Goal: Information Seeking & Learning: Learn about a topic

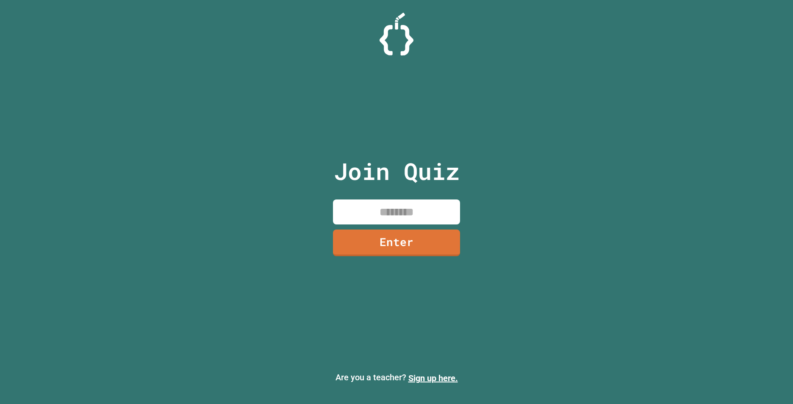
click at [371, 218] on input at bounding box center [396, 212] width 127 height 25
drag, startPoint x: 393, startPoint y: 227, endPoint x: 350, endPoint y: 210, distance: 46.3
click at [345, 199] on div "Join Quiz Enter" at bounding box center [397, 202] width 143 height 362
click at [373, 217] on input at bounding box center [396, 212] width 127 height 25
click at [420, 219] on input "**" at bounding box center [396, 212] width 127 height 25
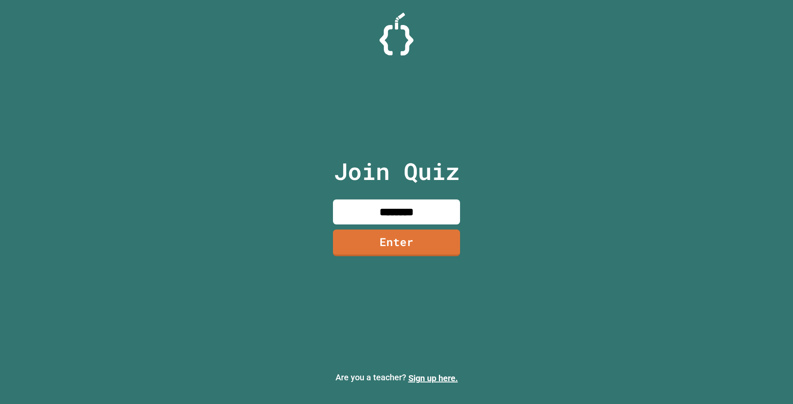
type input "********"
click at [430, 244] on link "Enter" at bounding box center [397, 242] width 128 height 28
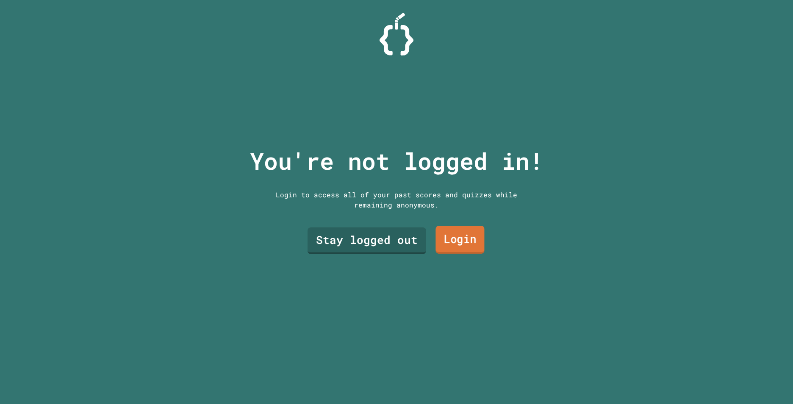
click at [446, 237] on link "Login" at bounding box center [460, 240] width 49 height 28
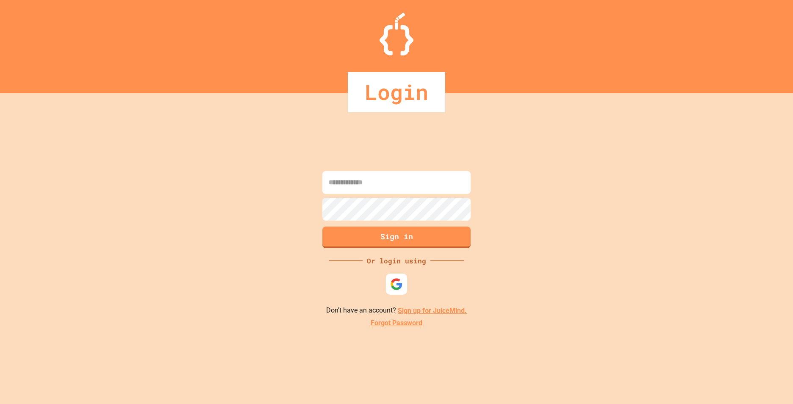
click at [431, 175] on input at bounding box center [397, 182] width 148 height 23
drag, startPoint x: 634, startPoint y: 194, endPoint x: 582, endPoint y: 209, distance: 55.0
click at [633, 195] on div "Sign in Or login using Don't have an account? Sign up for JuiceMind. Forgot Pas…" at bounding box center [396, 248] width 793 height 311
click at [399, 284] on img at bounding box center [397, 285] width 14 height 14
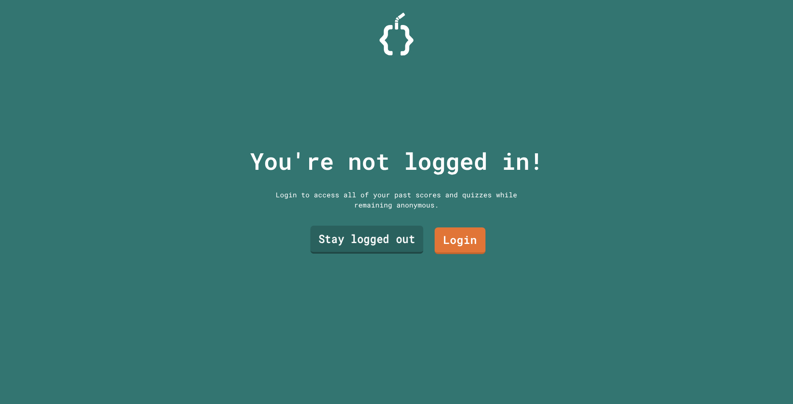
click at [349, 239] on link "Stay logged out" at bounding box center [367, 240] width 113 height 28
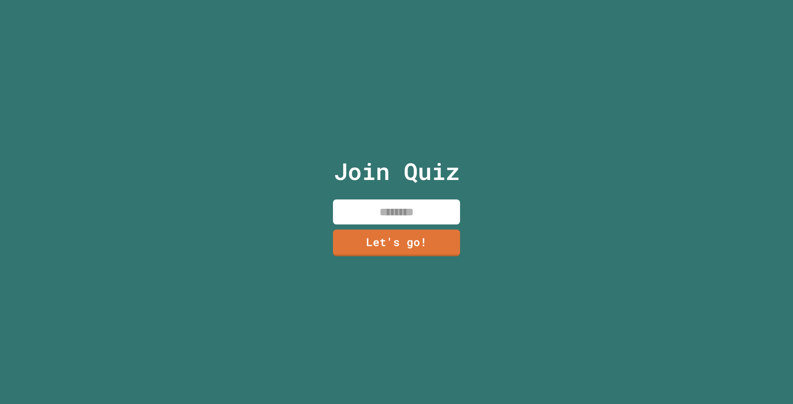
click at [381, 205] on input at bounding box center [396, 212] width 127 height 25
type input "*****"
click at [399, 235] on link "Let's go!" at bounding box center [397, 242] width 128 height 28
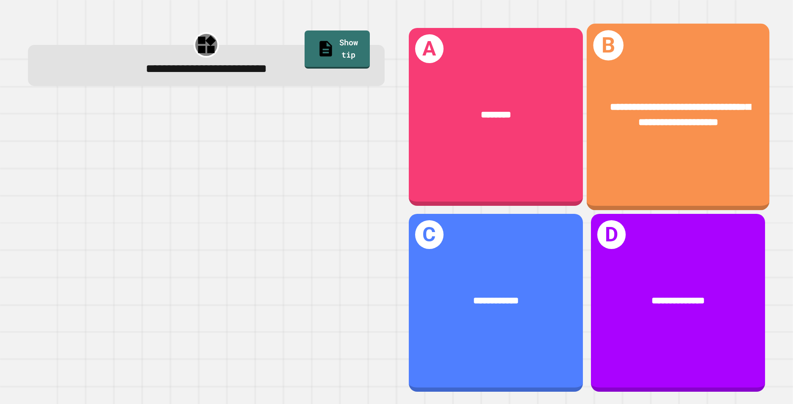
click at [622, 106] on span "**********" at bounding box center [680, 114] width 140 height 25
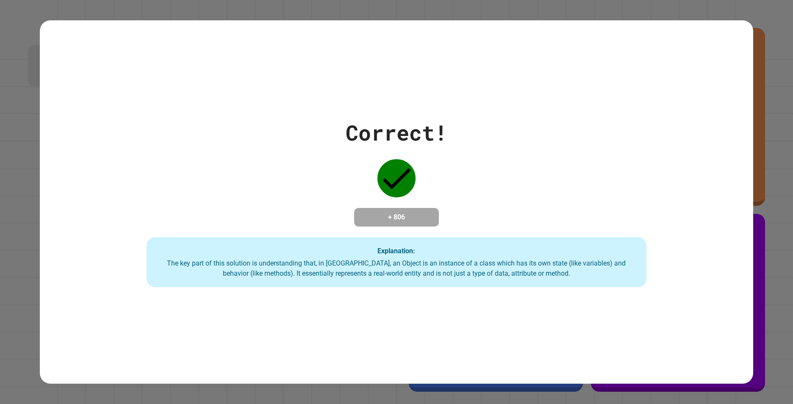
click at [522, 248] on div "Explanation: The key part of this solution is understanding that, in [GEOGRAPHI…" at bounding box center [397, 262] width 500 height 50
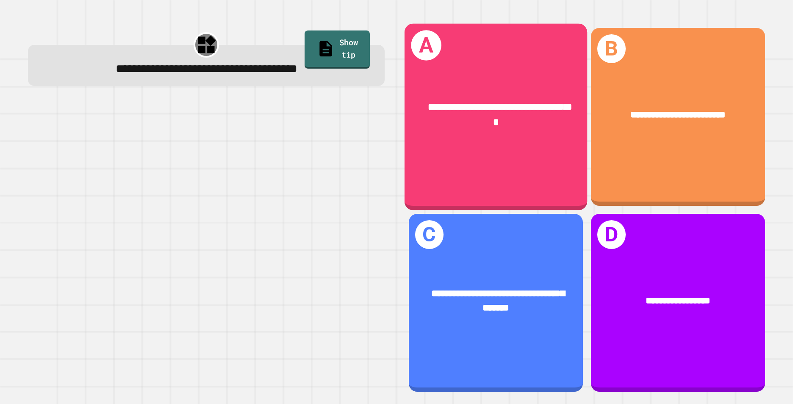
click at [544, 125] on div "**********" at bounding box center [496, 115] width 142 height 30
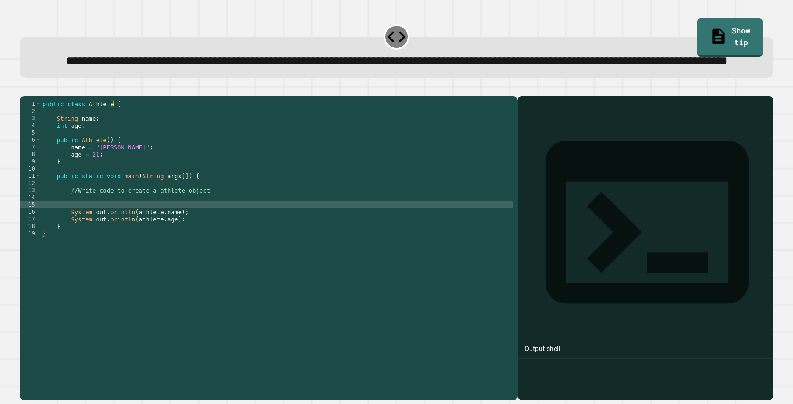
click at [124, 240] on div "public class Athlete { String name ; int age ; public Athlete ( ) { name = "[PE…" at bounding box center [277, 229] width 473 height 259
click at [136, 232] on div "public class Athlete { String name ; int age ; public Athlete ( ) { name = "[PE…" at bounding box center [277, 229] width 473 height 259
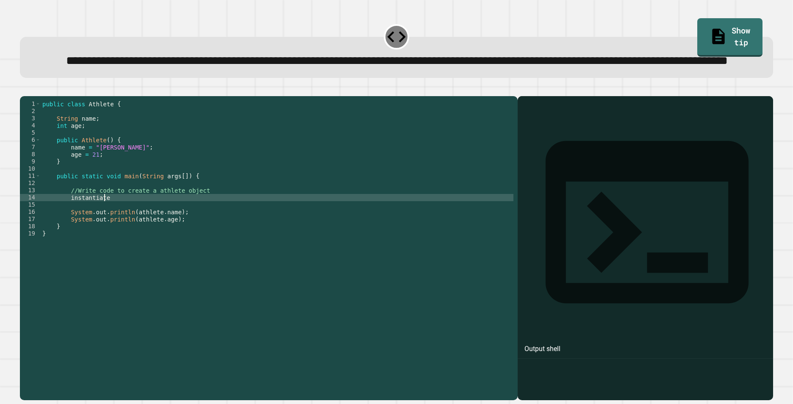
scroll to position [0, 4]
type textarea "*"
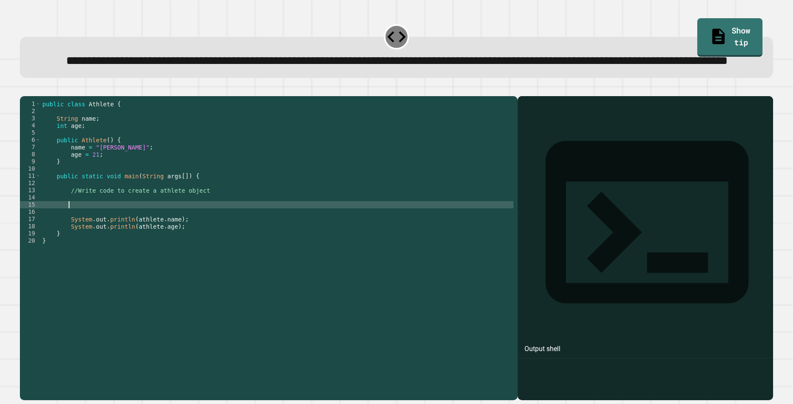
click at [552, 48] on div "**********" at bounding box center [397, 57] width 754 height 41
click at [392, 42] on div at bounding box center [396, 36] width 25 height 25
click at [98, 240] on div "public class Athlete { String name ; int age ; public Athlete ( ) { name = "[PE…" at bounding box center [277, 229] width 473 height 259
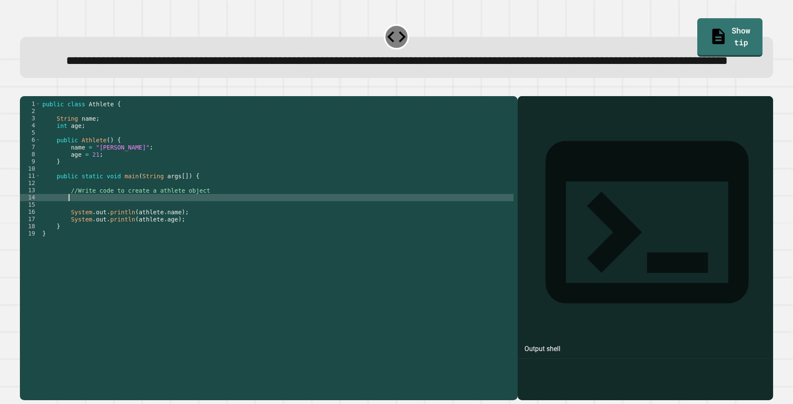
type textarea "**"
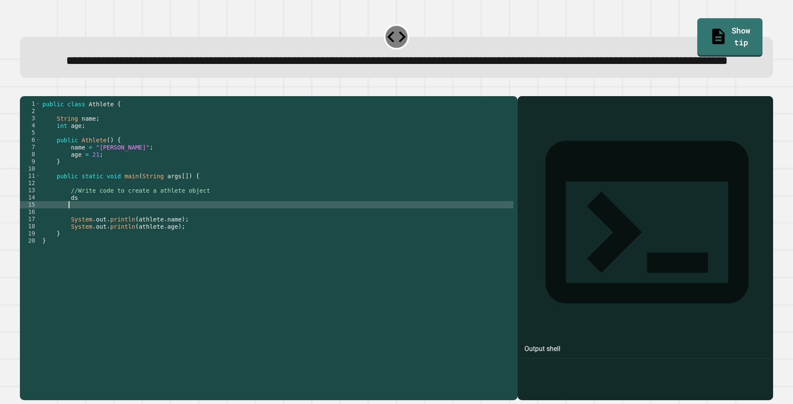
click at [394, 57] on span "**********" at bounding box center [397, 61] width 662 height 12
click at [395, 35] on div at bounding box center [396, 36] width 25 height 25
click at [720, 42] on link "Show tip" at bounding box center [730, 37] width 64 height 40
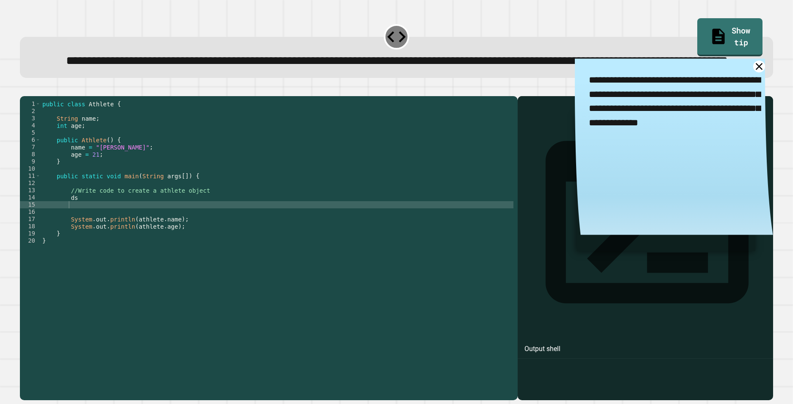
click at [121, 226] on div "public class Athlete { String name ; int age ; public Athlete ( ) { name = "[PE…" at bounding box center [277, 229] width 473 height 259
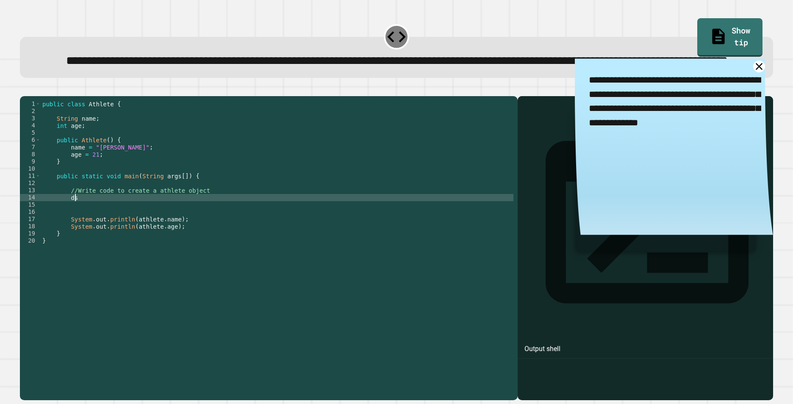
type textarea "*"
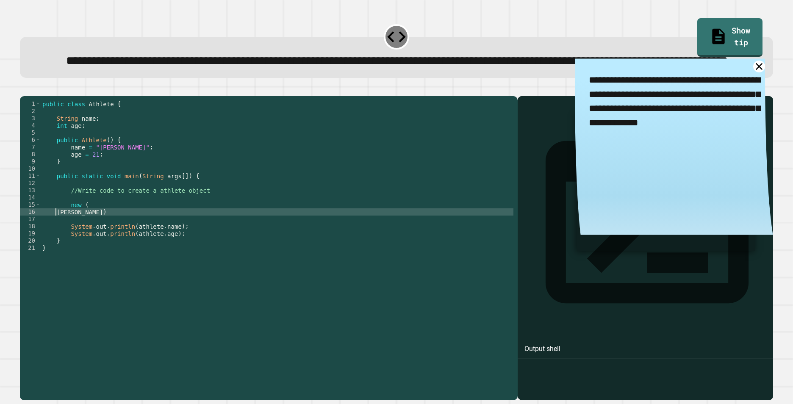
scroll to position [0, 1]
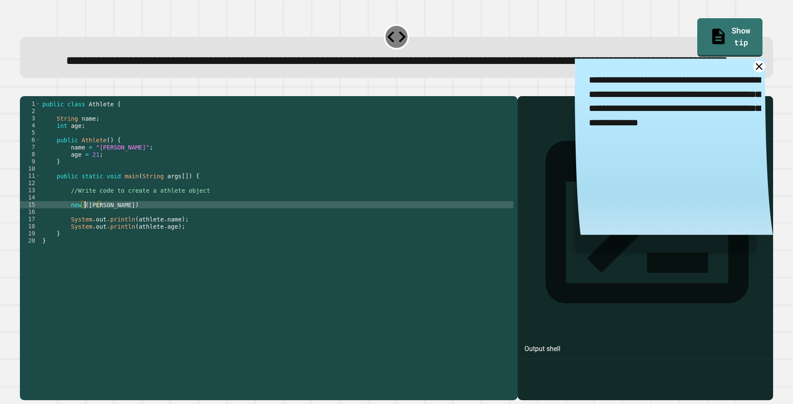
click at [126, 238] on div "public class Athlete { String name ; int age ; public Athlete ( ) { name = "[PE…" at bounding box center [277, 229] width 473 height 259
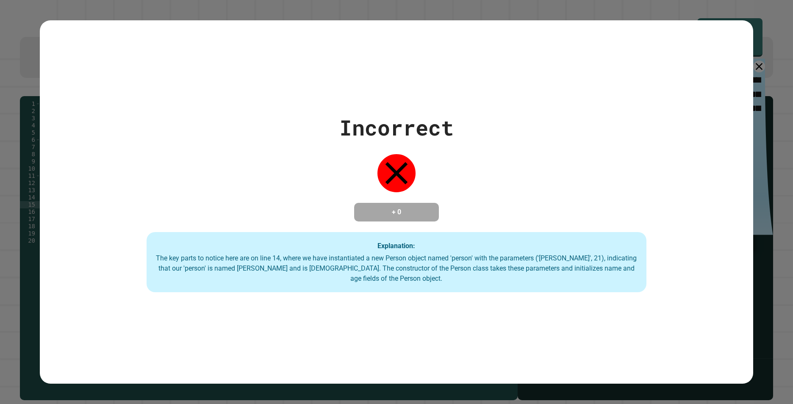
type textarea "********"
drag, startPoint x: 187, startPoint y: 270, endPoint x: 653, endPoint y: 278, distance: 465.9
click at [653, 278] on div "Incorrect + 0 Explanation: The key parts to notice here are on line 14, where w…" at bounding box center [397, 202] width 714 height 181
drag, startPoint x: 653, startPoint y: 278, endPoint x: 565, endPoint y: 278, distance: 87.7
click at [565, 278] on div "The key parts to notice here are on line 14, where we have instantiated a new P…" at bounding box center [396, 268] width 483 height 31
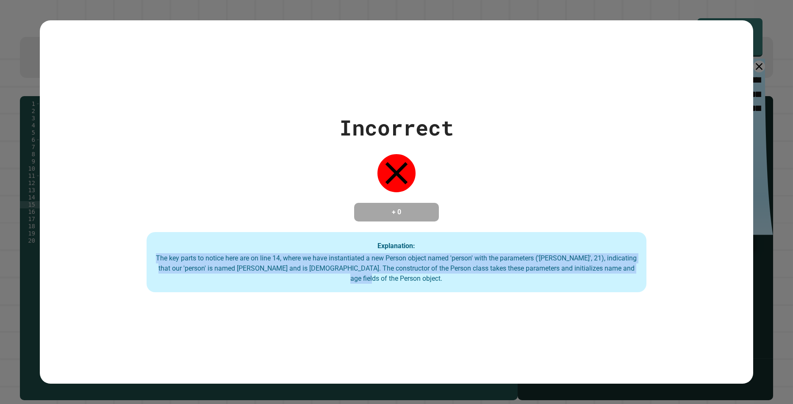
drag, startPoint x: 654, startPoint y: 278, endPoint x: 143, endPoint y: 260, distance: 511.5
click at [143, 260] on div "Incorrect + 0 Explanation: The key parts to notice here are on line 14, where w…" at bounding box center [397, 202] width 714 height 181
drag, startPoint x: 143, startPoint y: 260, endPoint x: 186, endPoint y: 266, distance: 43.2
click at [186, 266] on div "The key parts to notice here are on line 14, where we have instantiated a new P…" at bounding box center [396, 268] width 483 height 31
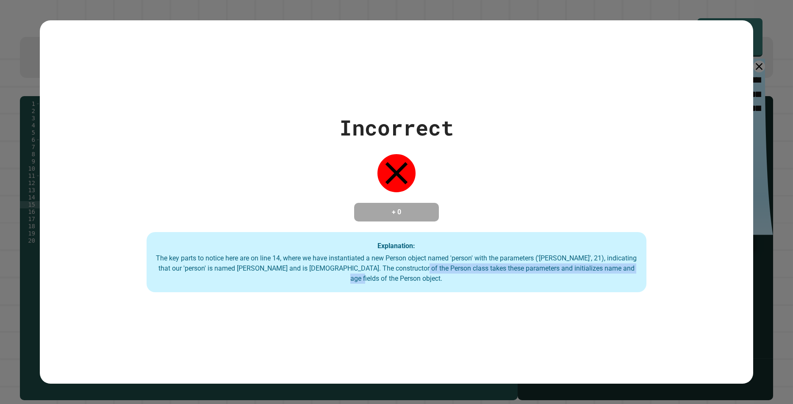
drag, startPoint x: 412, startPoint y: 270, endPoint x: 626, endPoint y: 268, distance: 214.0
click at [626, 268] on div "The key parts to notice here are on line 14, where we have instantiated a new P…" at bounding box center [396, 268] width 483 height 31
drag, startPoint x: 626, startPoint y: 268, endPoint x: 415, endPoint y: 267, distance: 211.1
click at [415, 267] on div "The key parts to notice here are on line 14, where we have instantiated a new P…" at bounding box center [396, 268] width 483 height 31
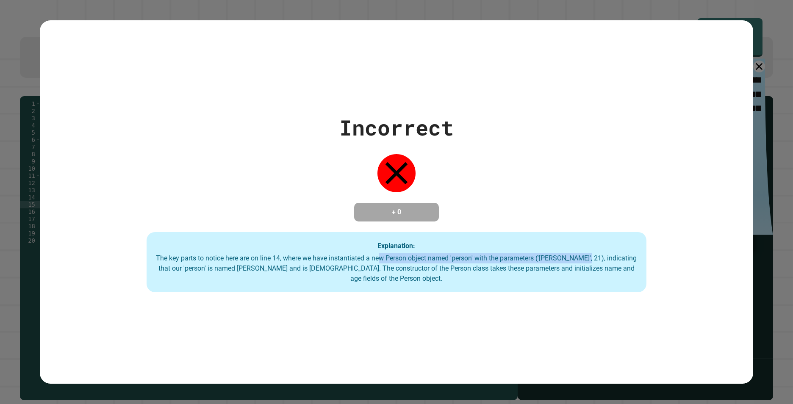
drag, startPoint x: 383, startPoint y: 264, endPoint x: 584, endPoint y: 265, distance: 201.3
click at [584, 265] on div "The key parts to notice here are on line 14, where we have instantiated a new P…" at bounding box center [396, 268] width 483 height 31
drag, startPoint x: 584, startPoint y: 265, endPoint x: 580, endPoint y: 270, distance: 6.6
click at [580, 270] on div "The key parts to notice here are on line 14, where we have instantiated a new P…" at bounding box center [396, 268] width 483 height 31
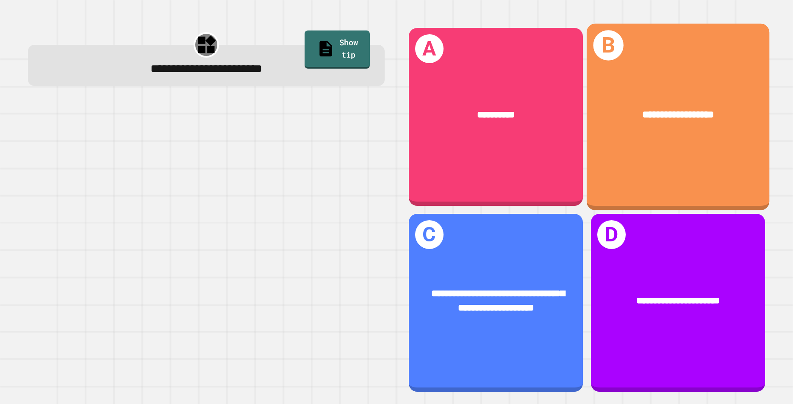
click at [679, 153] on div "**********" at bounding box center [678, 117] width 183 height 187
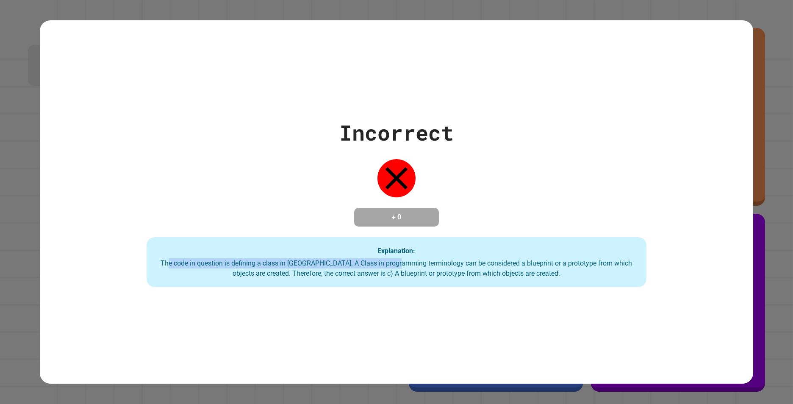
drag, startPoint x: 171, startPoint y: 264, endPoint x: 405, endPoint y: 277, distance: 234.7
click at [405, 277] on div "The code in question is defining a class in [GEOGRAPHIC_DATA]. A Class in progr…" at bounding box center [396, 269] width 483 height 20
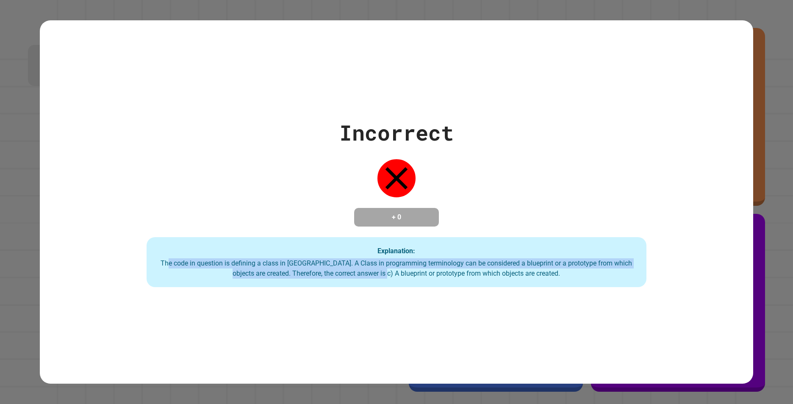
click at [405, 277] on div "The code in question is defining a class in [GEOGRAPHIC_DATA]. A Class in progr…" at bounding box center [396, 269] width 483 height 20
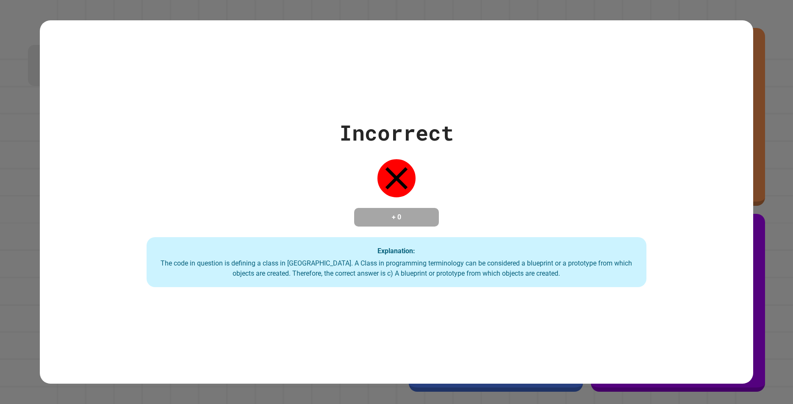
click at [353, 265] on div "The code in question is defining a class in [GEOGRAPHIC_DATA]. A Class in progr…" at bounding box center [396, 269] width 483 height 20
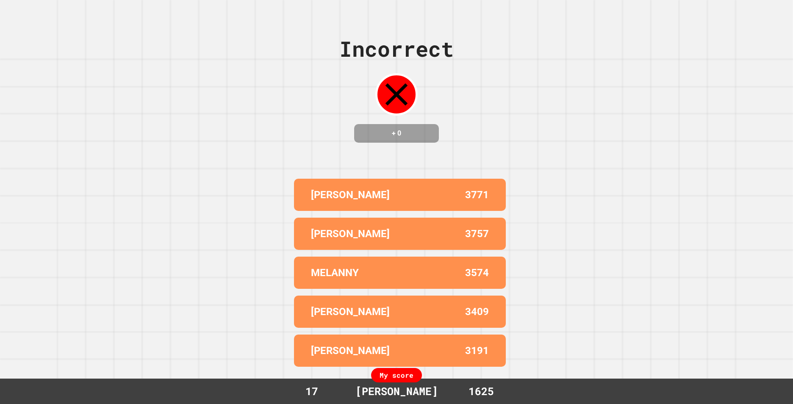
click at [380, 104] on div at bounding box center [397, 94] width 42 height 42
drag, startPoint x: 380, startPoint y: 104, endPoint x: 443, endPoint y: 109, distance: 63.3
click at [443, 109] on div "Incorrect + 0" at bounding box center [396, 88] width 114 height 110
drag, startPoint x: 422, startPoint y: 396, endPoint x: 386, endPoint y: 397, distance: 36.5
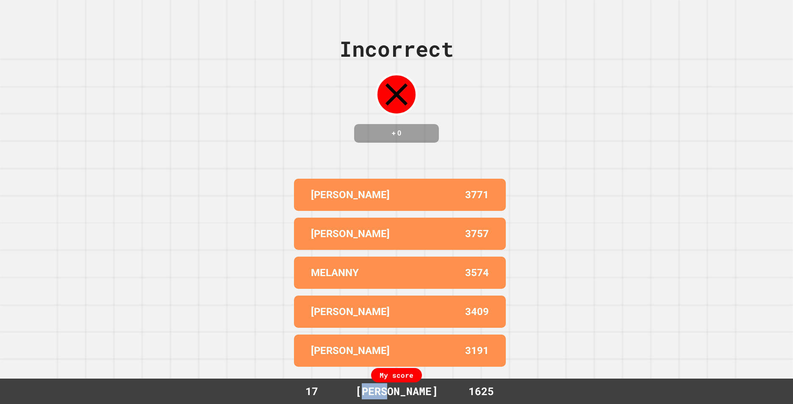
click at [386, 397] on div "17 [PERSON_NAME] 1625" at bounding box center [396, 392] width 233 height 16
drag, startPoint x: 386, startPoint y: 397, endPoint x: 511, endPoint y: 348, distance: 134.7
click at [511, 348] on div "Incorrect + 0 [PERSON_NAME] 3771 [PERSON_NAME] 3757 [PERSON_NAME] 3574 [PERSON_…" at bounding box center [396, 202] width 793 height 404
drag, startPoint x: 498, startPoint y: 392, endPoint x: 301, endPoint y: 392, distance: 196.2
click at [301, 392] on div "17 [PERSON_NAME] 1625" at bounding box center [396, 392] width 233 height 16
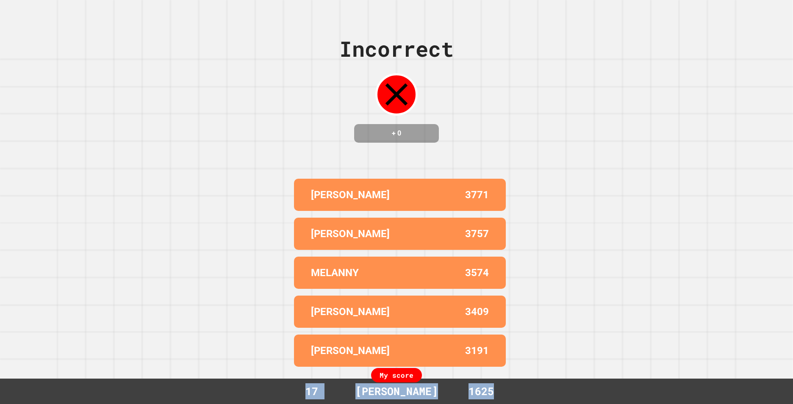
drag, startPoint x: 301, startPoint y: 392, endPoint x: 338, endPoint y: 392, distance: 36.5
click at [338, 392] on div "17" at bounding box center [312, 392] width 64 height 16
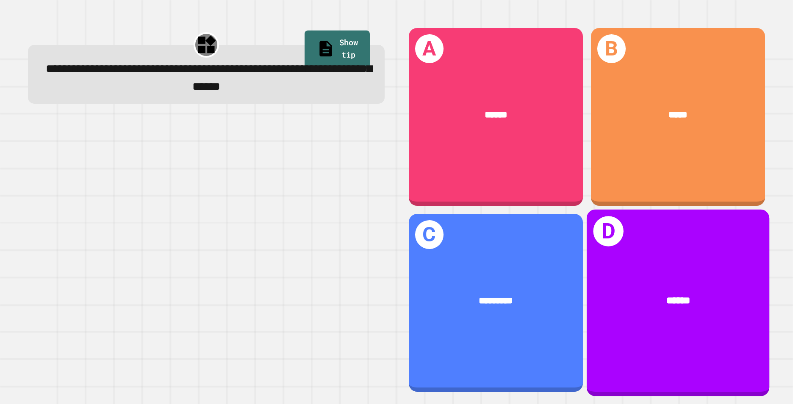
click at [715, 304] on div "******" at bounding box center [678, 300] width 183 height 55
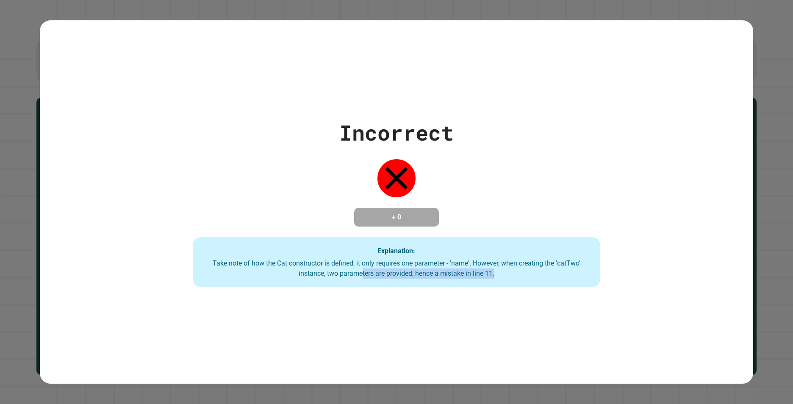
drag, startPoint x: 495, startPoint y: 275, endPoint x: 360, endPoint y: 275, distance: 135.2
click at [360, 275] on div "Take note of how the Cat constructor is defined, it only requires one parameter…" at bounding box center [396, 269] width 391 height 20
drag, startPoint x: 360, startPoint y: 275, endPoint x: 460, endPoint y: 273, distance: 100.5
click at [460, 273] on div "Take note of how the Cat constructor is defined, it only requires one parameter…" at bounding box center [396, 269] width 391 height 20
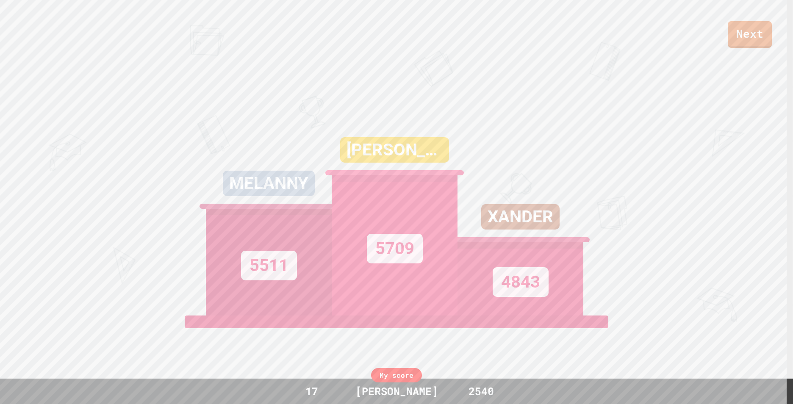
click at [748, 19] on div "Next" at bounding box center [396, 24] width 793 height 48
click at [748, 24] on link "Next" at bounding box center [750, 33] width 43 height 28
